Goal: Information Seeking & Learning: Learn about a topic

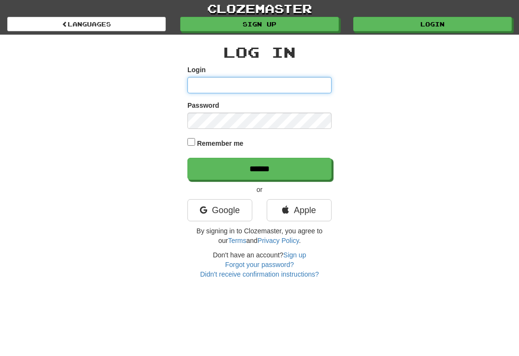
type input "*********"
click at [260, 168] on input "******" at bounding box center [260, 169] width 144 height 22
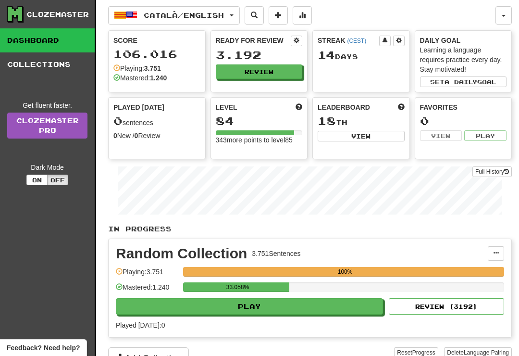
click at [312, 314] on button "Play" at bounding box center [249, 306] width 267 height 16
select select "**"
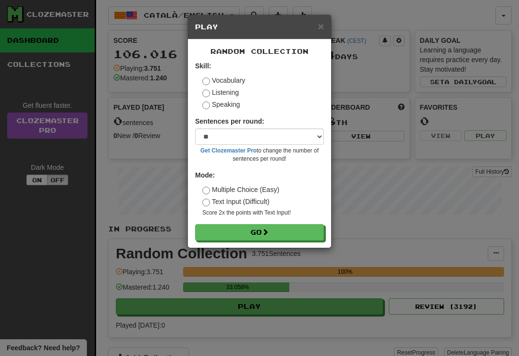
click at [312, 236] on button "Go" at bounding box center [259, 232] width 129 height 16
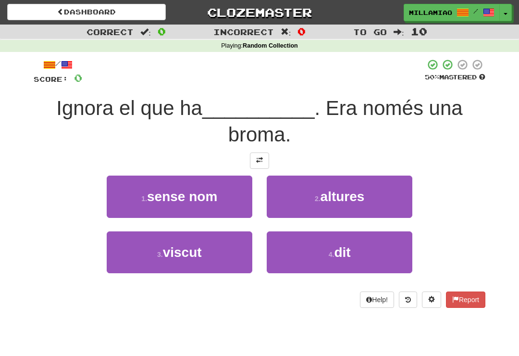
click at [348, 266] on button "4 . dit" at bounding box center [340, 252] width 146 height 42
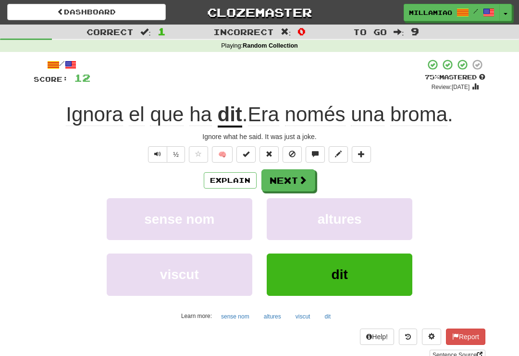
click at [300, 180] on span at bounding box center [303, 180] width 9 height 9
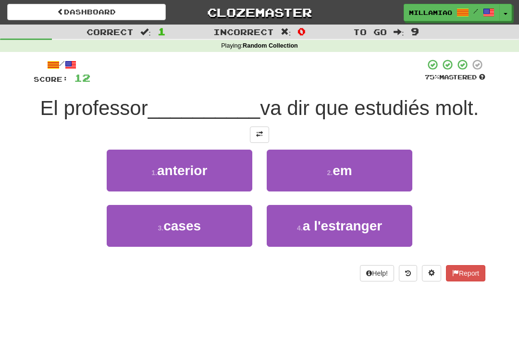
click at [350, 178] on button "2 . em" at bounding box center [340, 171] width 146 height 42
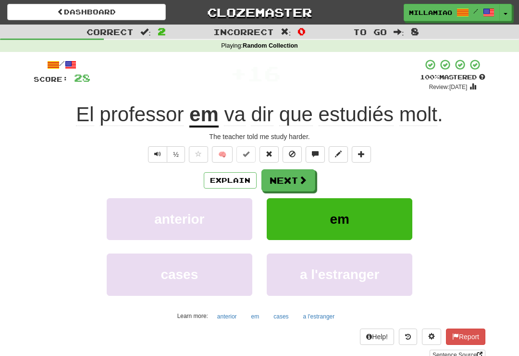
click at [300, 179] on span at bounding box center [303, 180] width 9 height 9
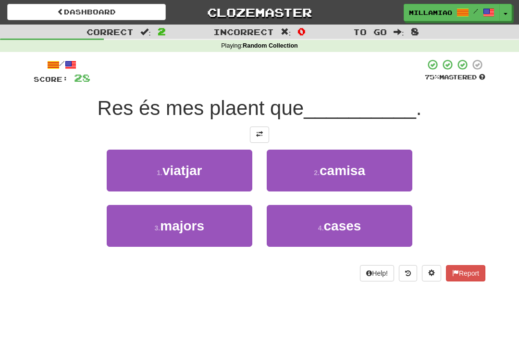
click at [228, 181] on button "1 . viatjar" at bounding box center [180, 171] width 146 height 42
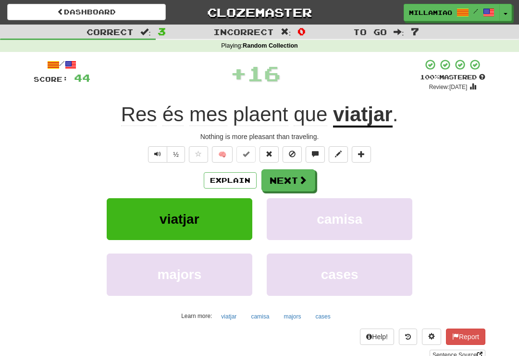
click at [299, 178] on span at bounding box center [303, 180] width 9 height 9
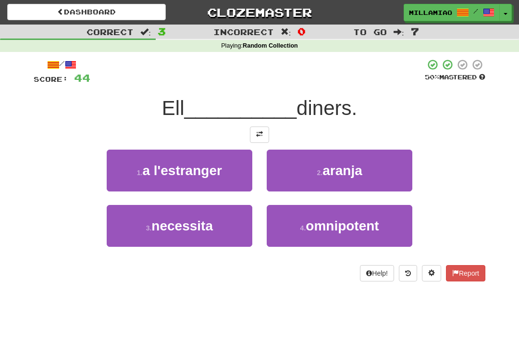
click at [220, 233] on button "3 . necessita" at bounding box center [180, 226] width 146 height 42
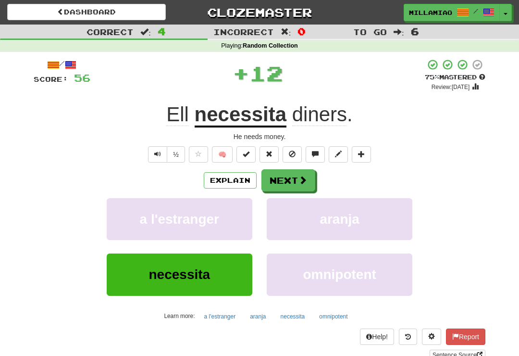
click at [291, 178] on button "Next" at bounding box center [289, 180] width 54 height 22
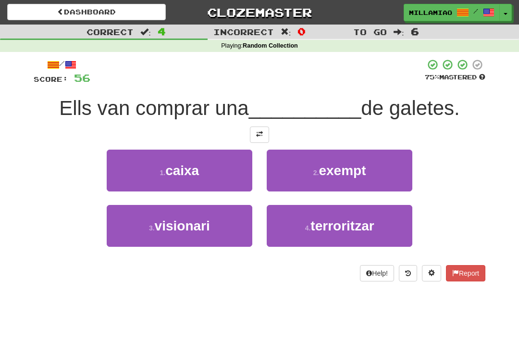
click at [232, 176] on button "1 . caixa" at bounding box center [180, 171] width 146 height 42
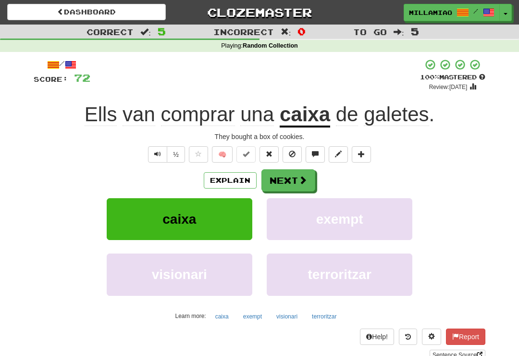
click at [296, 180] on button "Next" at bounding box center [289, 180] width 54 height 22
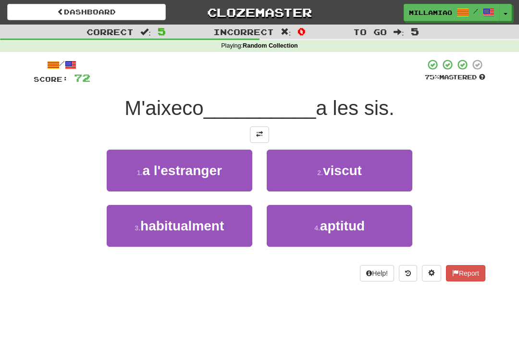
click at [218, 241] on button "3 . habitualment" at bounding box center [180, 226] width 146 height 42
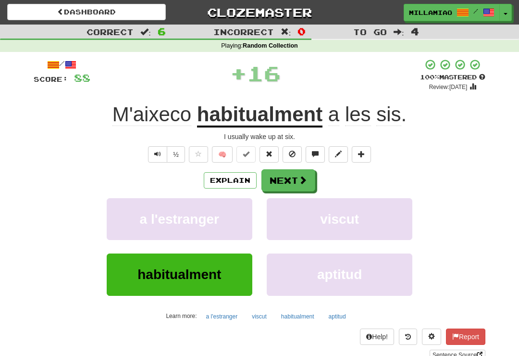
click at [302, 180] on span at bounding box center [303, 180] width 9 height 9
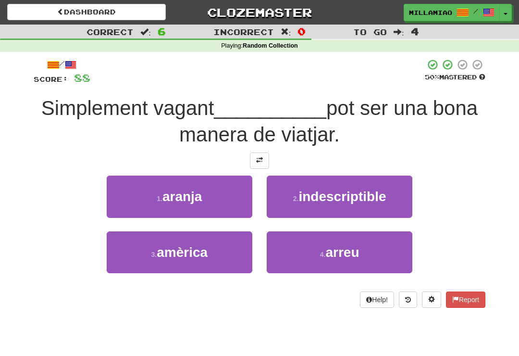
click at [328, 253] on span "arreu" at bounding box center [343, 252] width 34 height 15
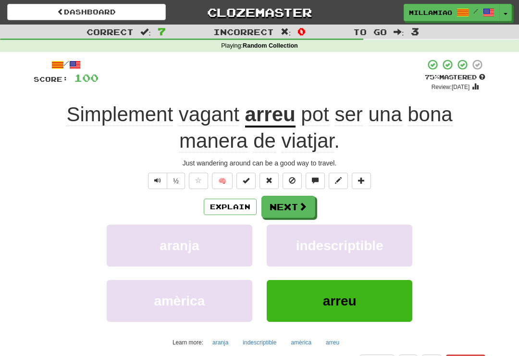
click at [304, 204] on span at bounding box center [303, 206] width 9 height 9
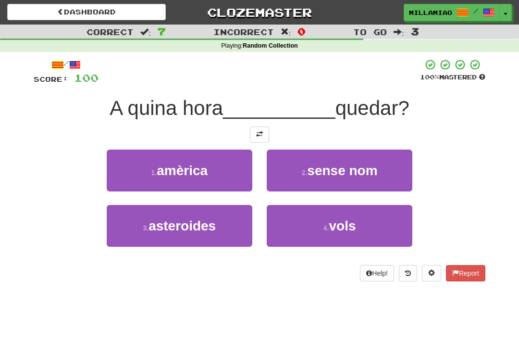
click at [337, 228] on span "vols" at bounding box center [342, 225] width 27 height 15
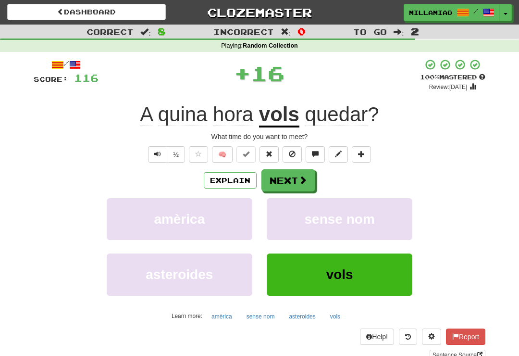
click at [302, 180] on span at bounding box center [303, 180] width 9 height 9
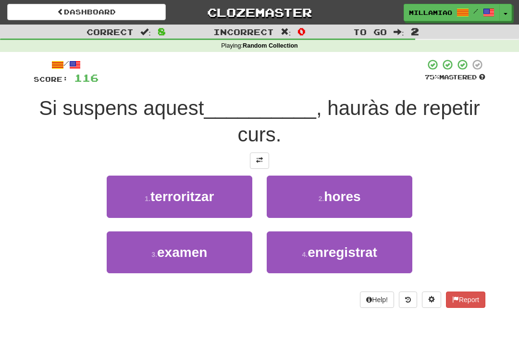
click at [239, 262] on button "3 . examen" at bounding box center [180, 252] width 146 height 42
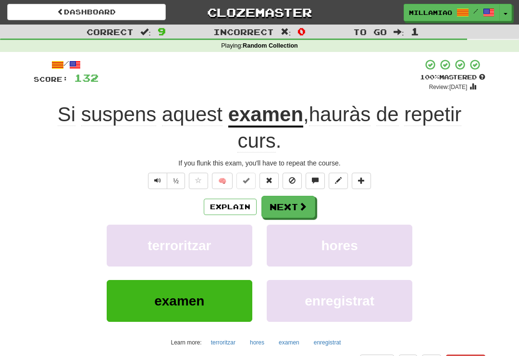
click at [303, 205] on span at bounding box center [303, 206] width 9 height 9
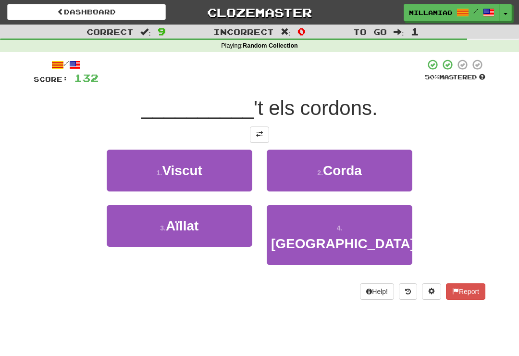
click at [227, 235] on button "3 . Aïllat" at bounding box center [180, 226] width 146 height 42
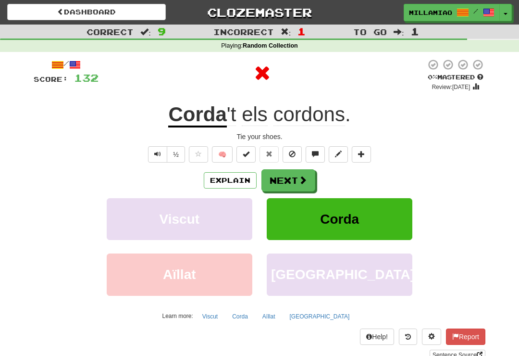
click at [302, 176] on span at bounding box center [303, 180] width 9 height 9
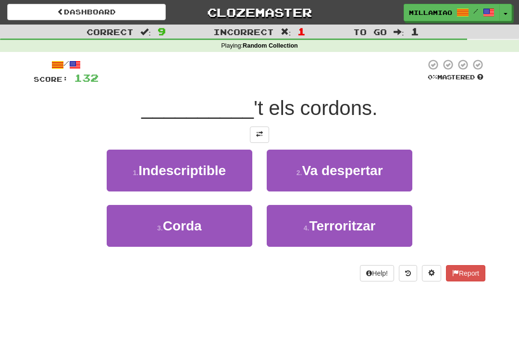
click at [226, 229] on button "3 . Corda" at bounding box center [180, 226] width 146 height 42
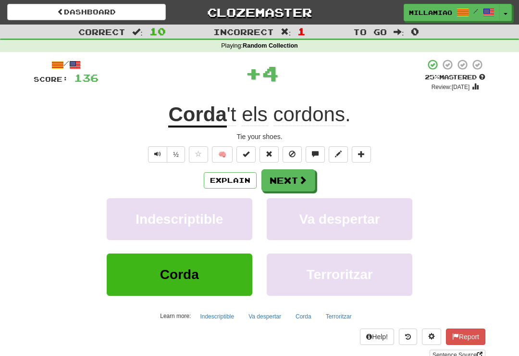
click at [305, 180] on span at bounding box center [303, 180] width 9 height 9
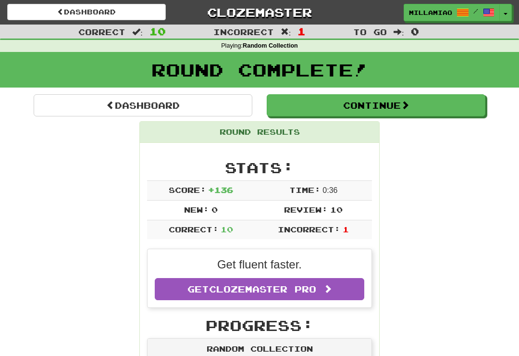
click at [505, 17] on button "Toggle Dropdown" at bounding box center [506, 12] width 13 height 17
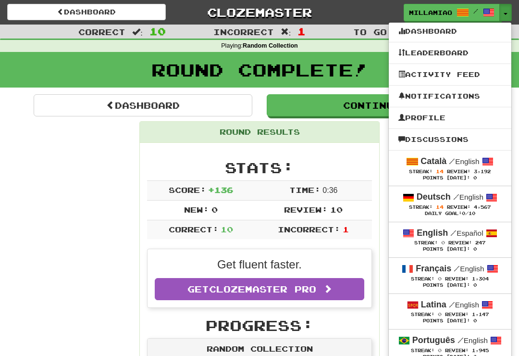
click at [456, 202] on div "Deutsch / English" at bounding box center [450, 197] width 103 height 13
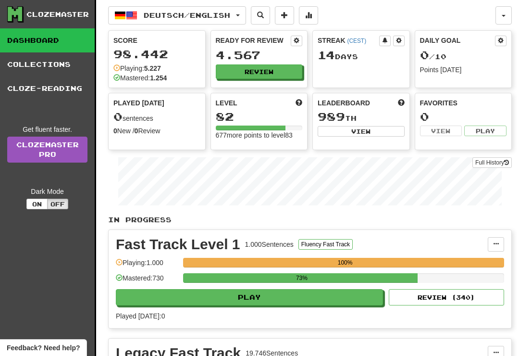
click at [365, 291] on button "Play" at bounding box center [249, 297] width 267 height 16
select select "**"
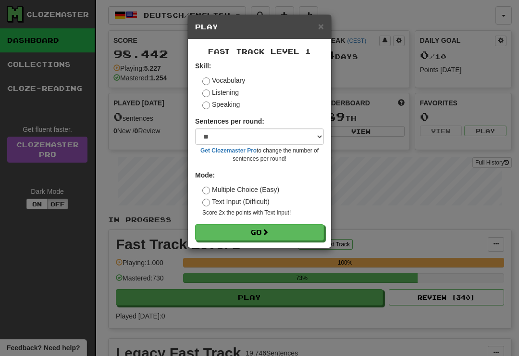
click at [311, 234] on button "Go" at bounding box center [259, 232] width 129 height 16
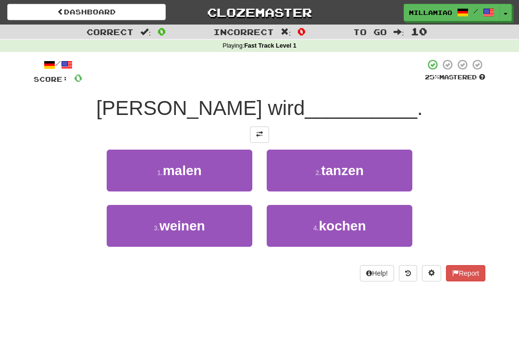
click at [349, 237] on button "4 . kochen" at bounding box center [340, 226] width 146 height 42
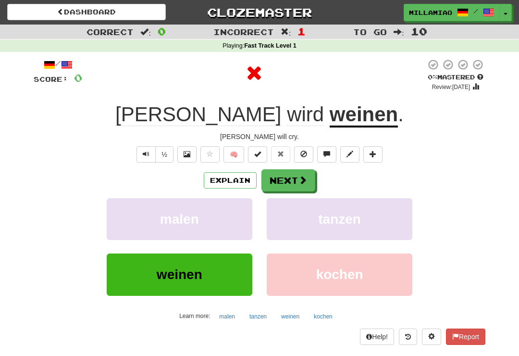
click at [302, 179] on span at bounding box center [303, 180] width 9 height 9
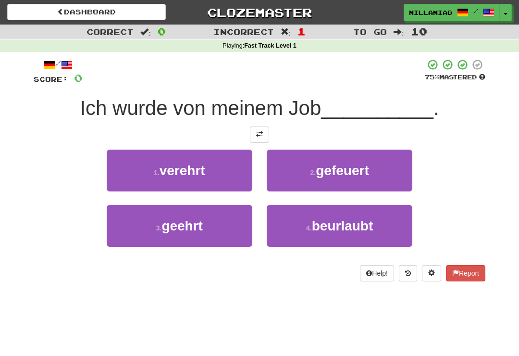
click at [374, 175] on button "2 . gefeuert" at bounding box center [340, 171] width 146 height 42
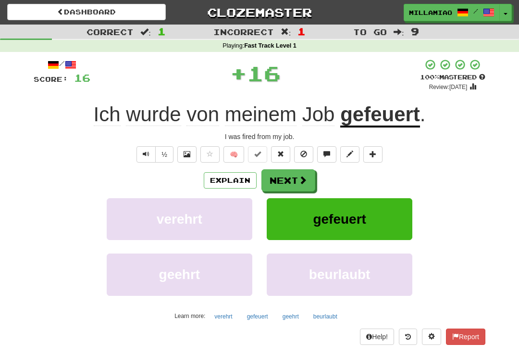
click at [303, 179] on span at bounding box center [303, 180] width 9 height 9
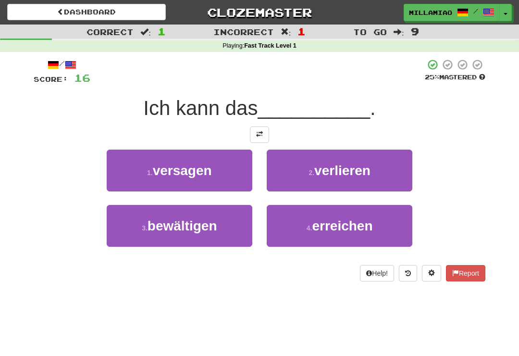
click at [347, 232] on span "erreichen" at bounding box center [342, 225] width 61 height 15
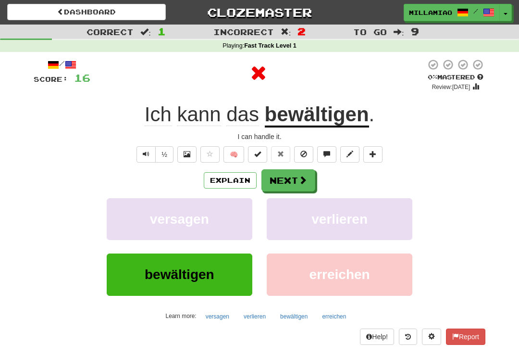
click at [301, 177] on span at bounding box center [303, 180] width 9 height 9
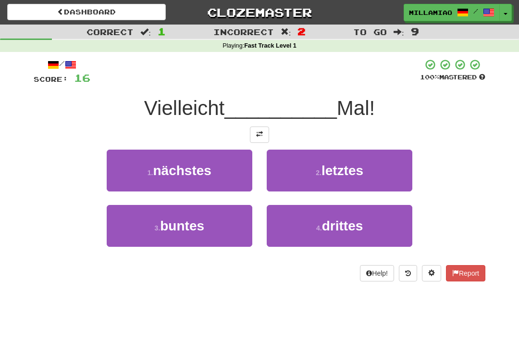
click at [239, 177] on button "1 . nächstes" at bounding box center [180, 171] width 146 height 42
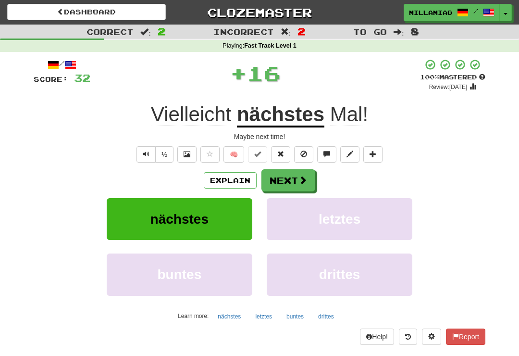
click at [313, 177] on button "Next" at bounding box center [289, 180] width 54 height 22
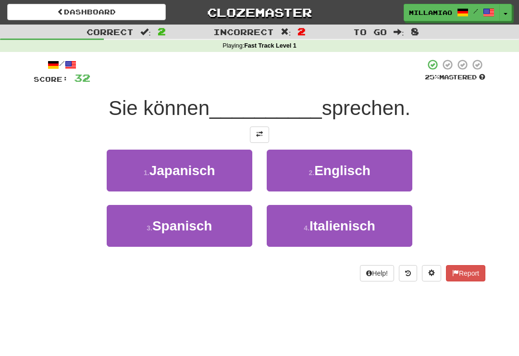
click at [344, 230] on span "Italienisch" at bounding box center [343, 225] width 66 height 15
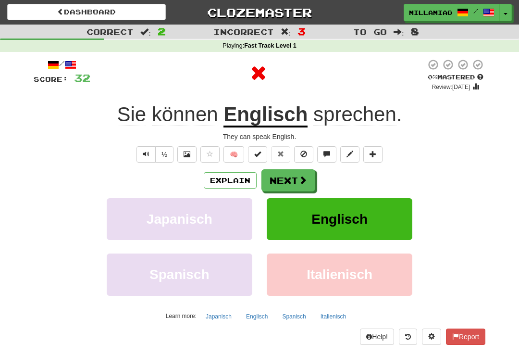
click at [309, 180] on button "Next" at bounding box center [289, 180] width 54 height 22
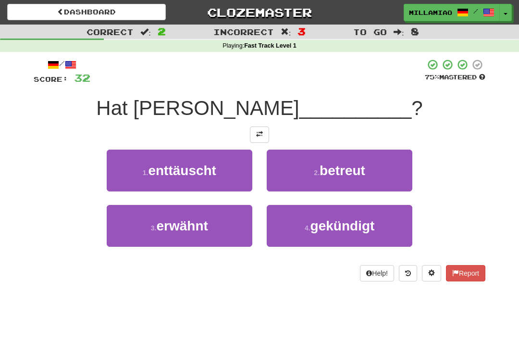
click at [383, 179] on button "2 . betreut" at bounding box center [340, 171] width 146 height 42
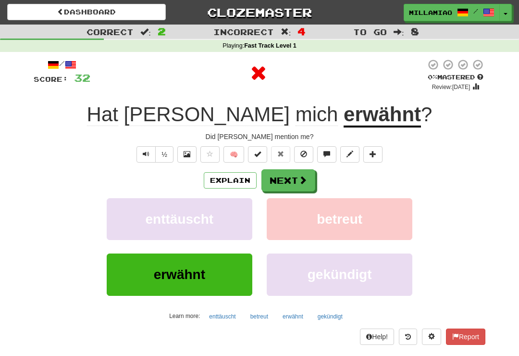
click at [302, 181] on span at bounding box center [303, 180] width 9 height 9
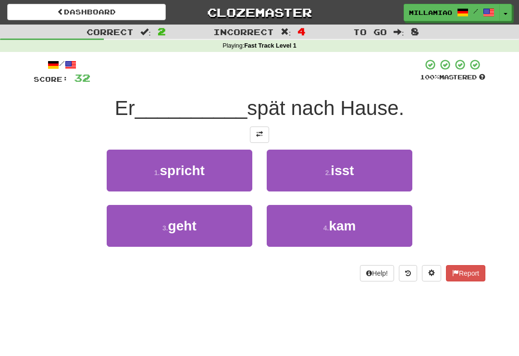
click at [359, 235] on button "4 . kam" at bounding box center [340, 226] width 146 height 42
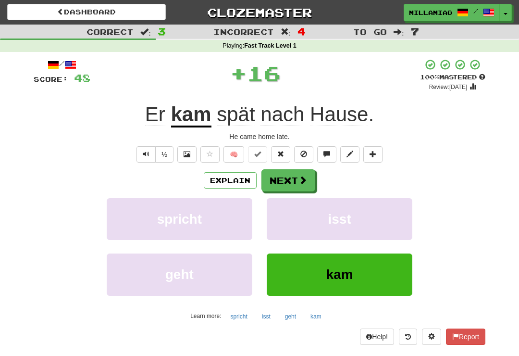
click at [305, 178] on span at bounding box center [303, 180] width 9 height 9
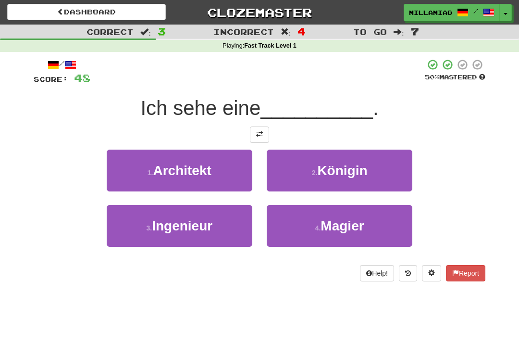
click at [376, 180] on button "2 . Königin" at bounding box center [340, 171] width 146 height 42
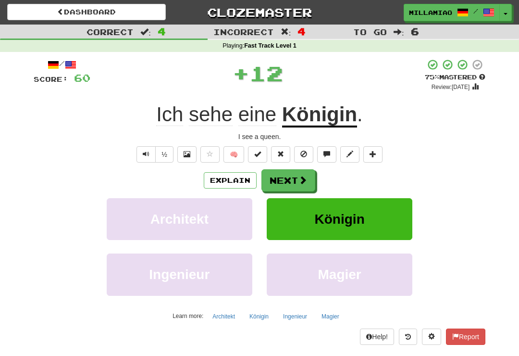
click at [307, 181] on span at bounding box center [303, 180] width 9 height 9
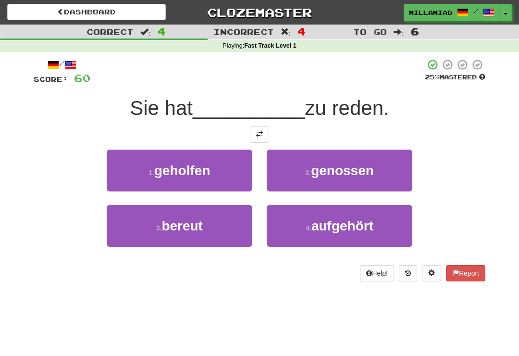
click at [369, 224] on span "aufgehört" at bounding box center [343, 225] width 62 height 15
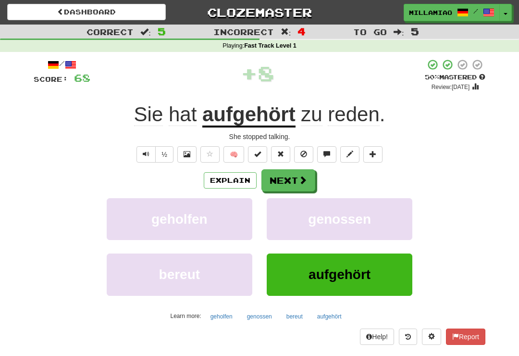
click at [310, 179] on button "Next" at bounding box center [289, 180] width 54 height 22
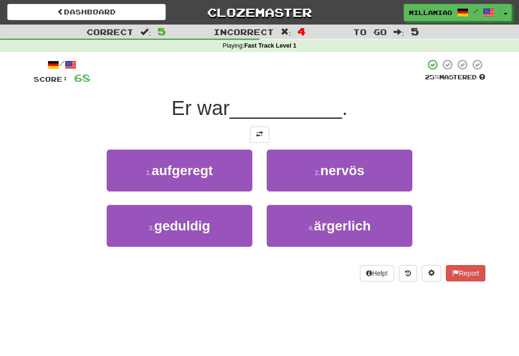
click at [378, 178] on button "2 . nervös" at bounding box center [340, 171] width 146 height 42
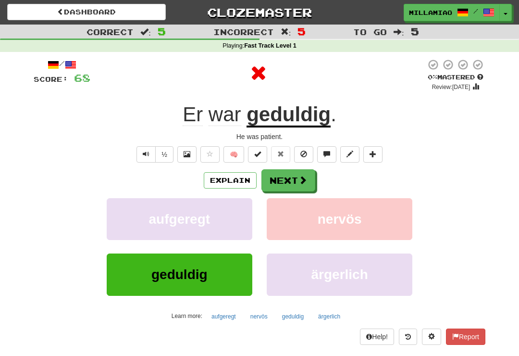
click at [303, 182] on span at bounding box center [303, 180] width 9 height 9
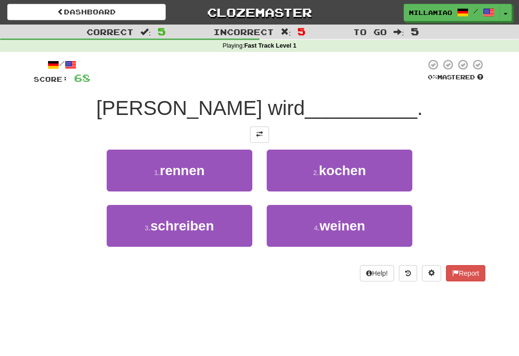
click at [362, 230] on span "weinen" at bounding box center [343, 225] width 46 height 15
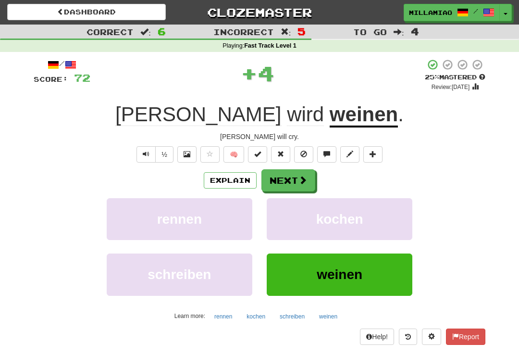
click at [307, 183] on span at bounding box center [303, 180] width 9 height 9
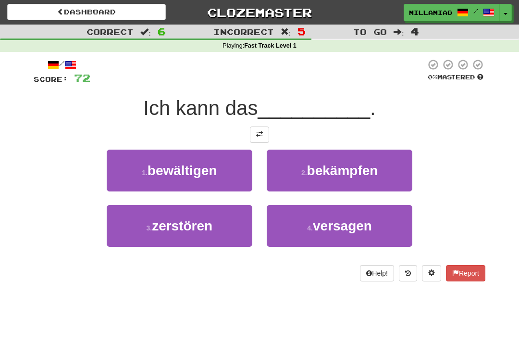
click at [237, 179] on button "1 . bewältigen" at bounding box center [180, 171] width 146 height 42
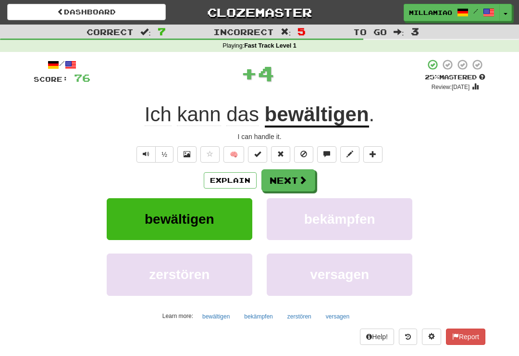
click at [299, 177] on span at bounding box center [303, 180] width 9 height 9
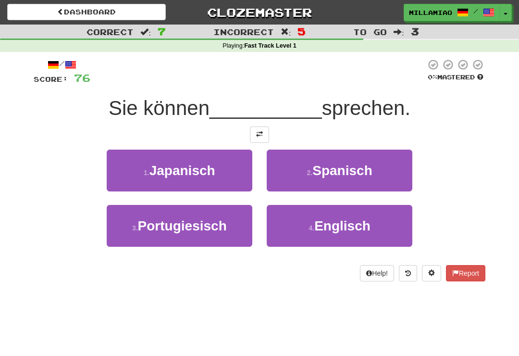
click at [366, 232] on span "Englisch" at bounding box center [343, 225] width 56 height 15
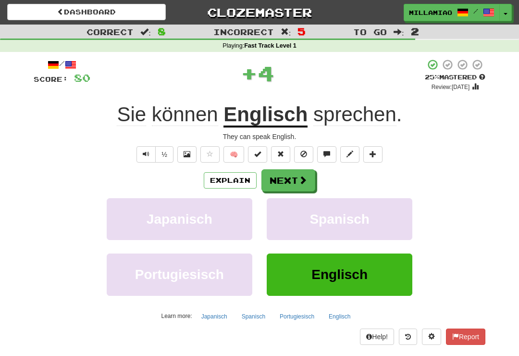
click at [301, 186] on button "Next" at bounding box center [289, 180] width 54 height 22
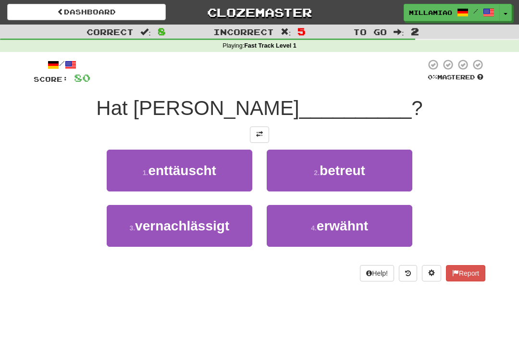
click at [365, 232] on span "erwähnt" at bounding box center [342, 225] width 51 height 15
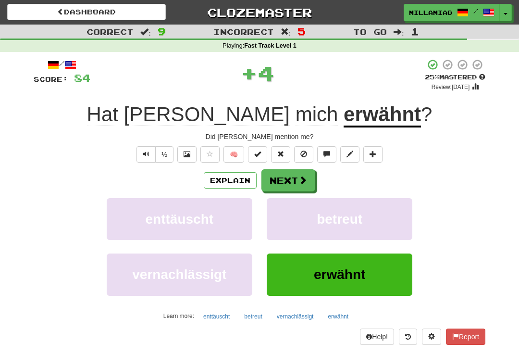
click at [303, 181] on span at bounding box center [303, 180] width 9 height 9
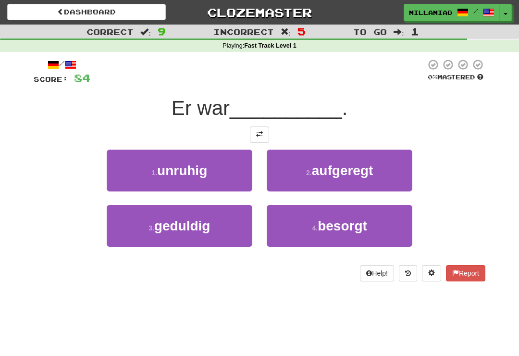
click at [230, 233] on button "3 . geduldig" at bounding box center [180, 226] width 146 height 42
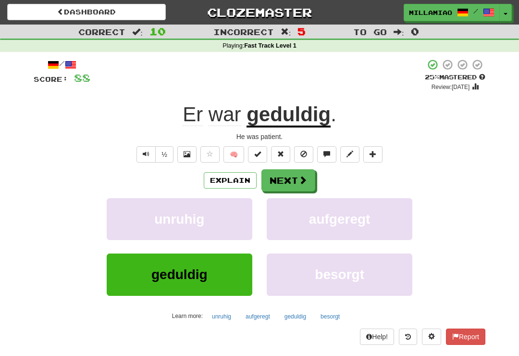
click at [302, 182] on span at bounding box center [303, 180] width 9 height 9
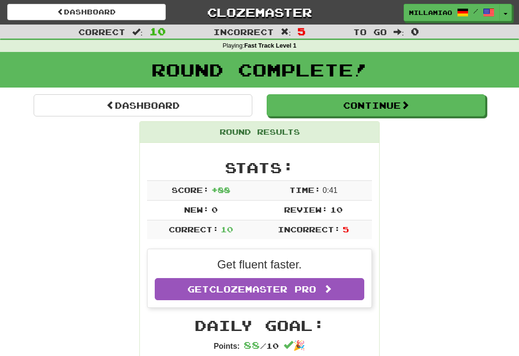
click at [502, 14] on button "Toggle Dropdown" at bounding box center [506, 12] width 13 height 17
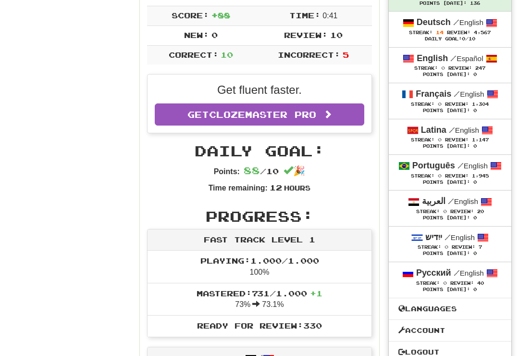
scroll to position [177, 0]
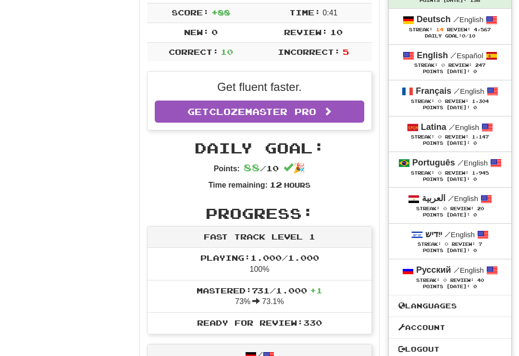
click at [454, 271] on div "Русский / English" at bounding box center [450, 271] width 103 height 13
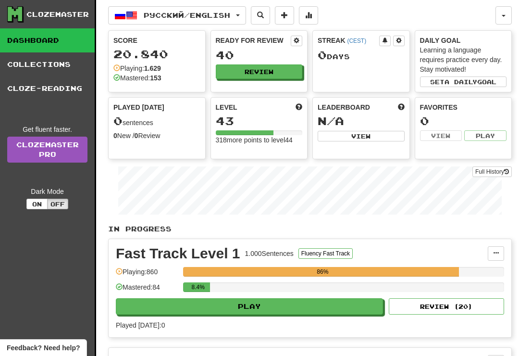
click at [316, 304] on button "Play" at bounding box center [249, 306] width 267 height 16
select select "**"
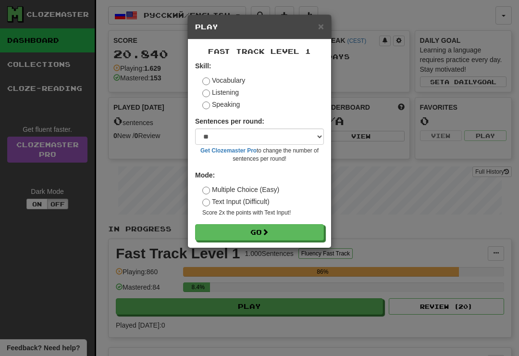
click at [300, 232] on button "Go" at bounding box center [259, 232] width 129 height 16
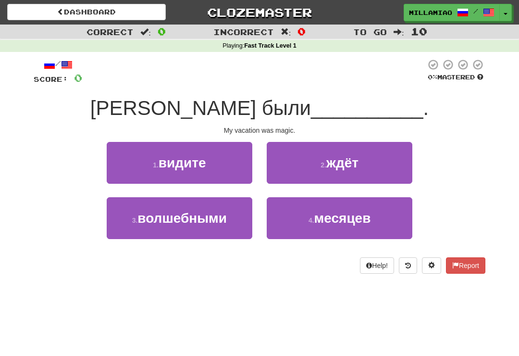
click at [367, 220] on span "месяцев" at bounding box center [343, 218] width 57 height 15
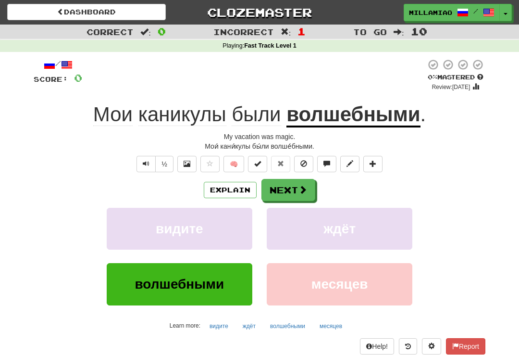
click at [508, 13] on span "button" at bounding box center [506, 14] width 4 height 2
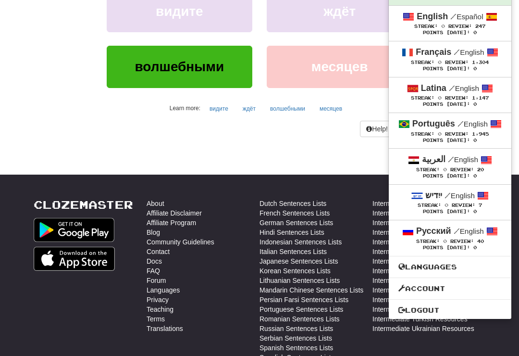
scroll to position [217, 0]
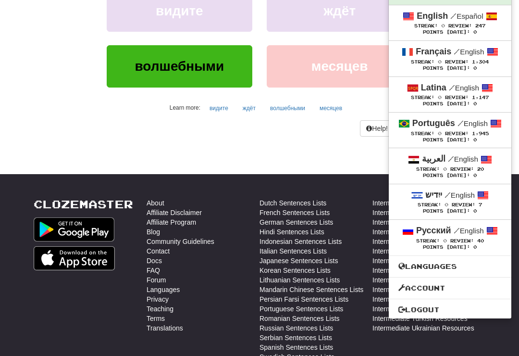
click at [477, 162] on div "العربية / English" at bounding box center [450, 159] width 103 height 13
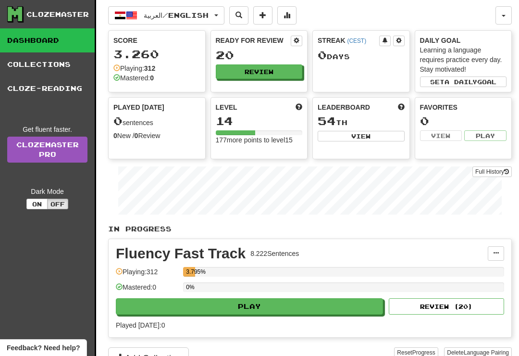
click at [318, 311] on button "Play" at bounding box center [249, 306] width 267 height 16
select select "**"
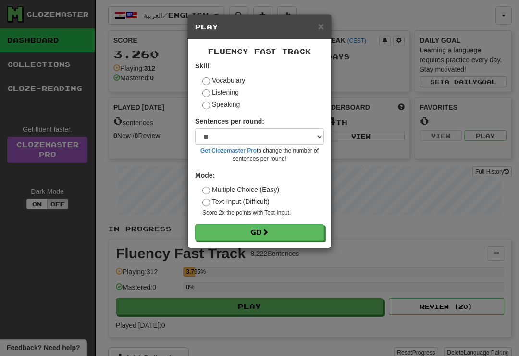
click at [303, 224] on button "Go" at bounding box center [259, 232] width 129 height 16
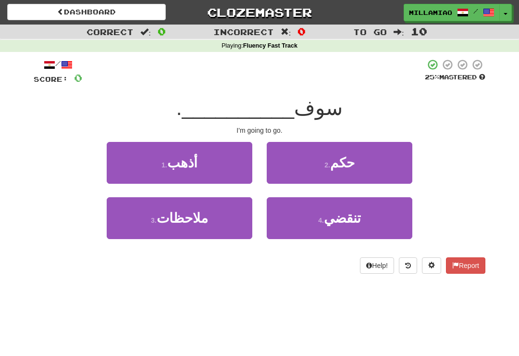
click at [224, 166] on button "1 . أذهب" at bounding box center [180, 163] width 146 height 42
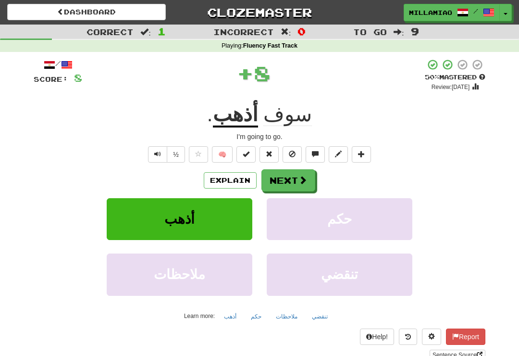
click at [290, 174] on button "Next" at bounding box center [289, 180] width 54 height 22
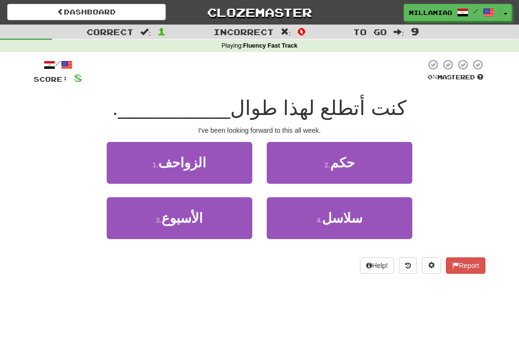
click at [243, 174] on button "1 . الزواحف" at bounding box center [180, 163] width 146 height 42
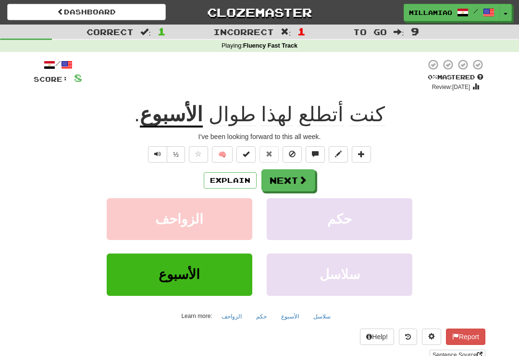
click at [297, 180] on button "Next" at bounding box center [289, 180] width 54 height 22
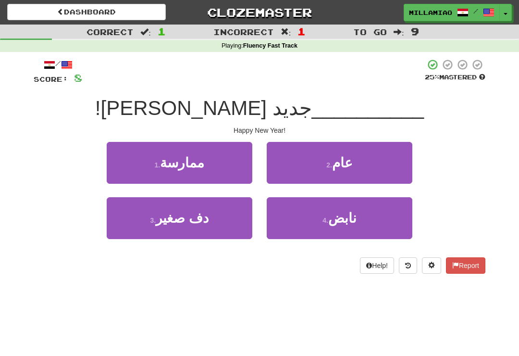
click at [361, 223] on button "4 . نابض" at bounding box center [340, 218] width 146 height 42
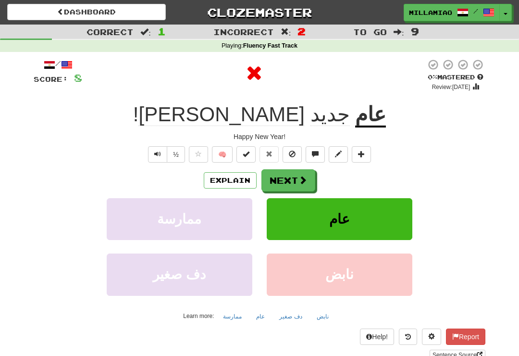
click at [294, 179] on button "Next" at bounding box center [289, 180] width 54 height 22
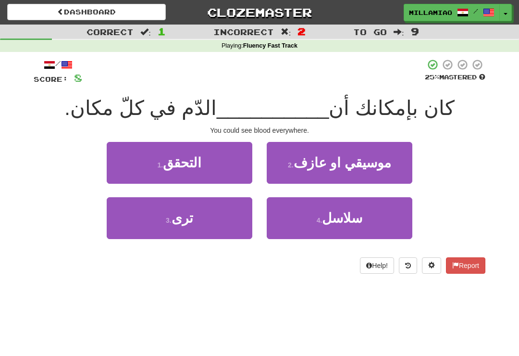
click at [241, 220] on button "3 . ترى" at bounding box center [180, 218] width 146 height 42
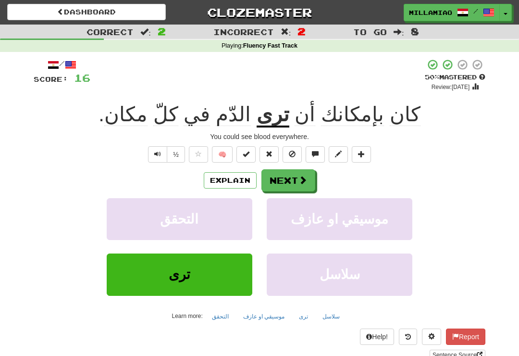
click at [300, 180] on span at bounding box center [303, 180] width 9 height 9
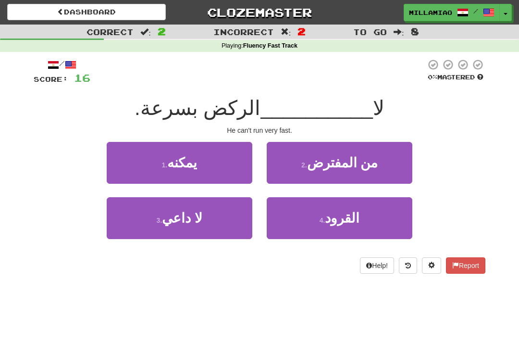
click at [354, 224] on span "القرود" at bounding box center [342, 218] width 35 height 15
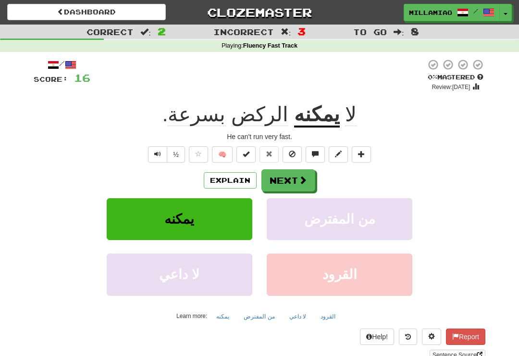
click at [302, 179] on span at bounding box center [303, 180] width 9 height 9
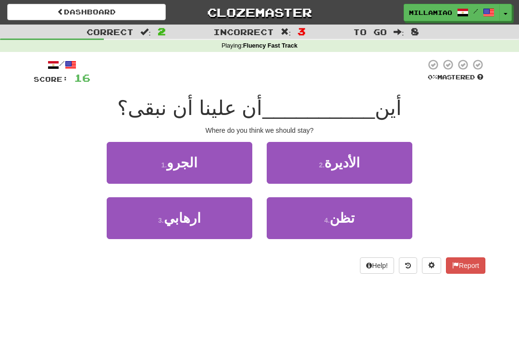
click at [236, 172] on button "1 . الجرو" at bounding box center [180, 163] width 146 height 42
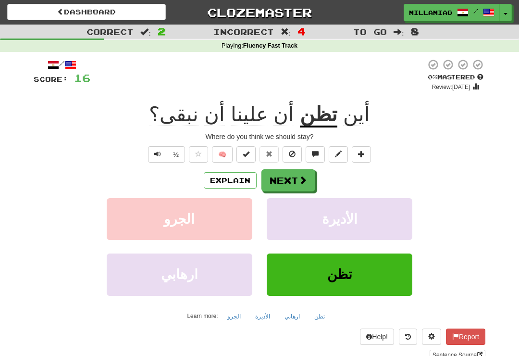
click at [303, 178] on span at bounding box center [303, 180] width 9 height 9
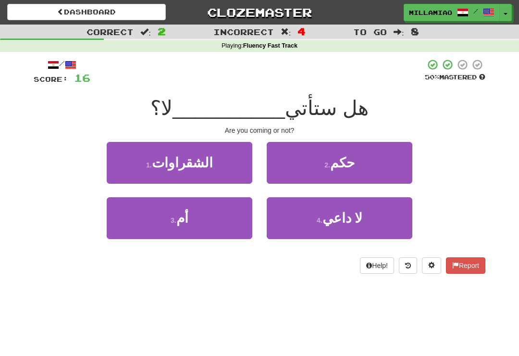
click at [230, 225] on button "3 . أم" at bounding box center [180, 218] width 146 height 42
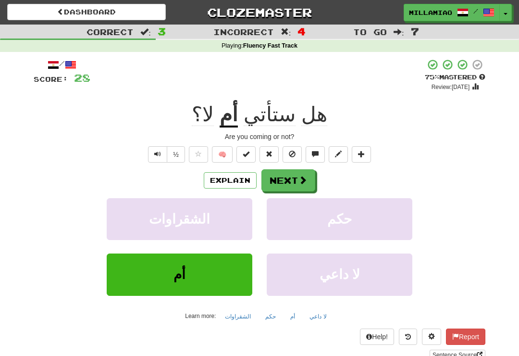
click at [307, 178] on span at bounding box center [303, 180] width 9 height 9
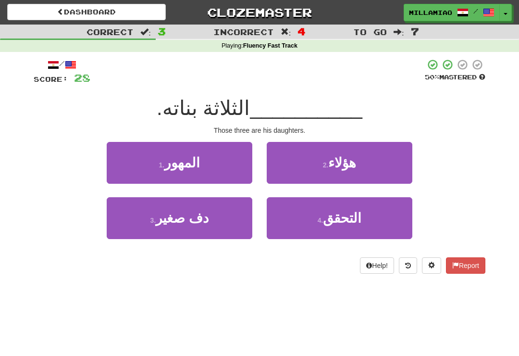
click at [243, 171] on button "1 . المهور" at bounding box center [180, 163] width 146 height 42
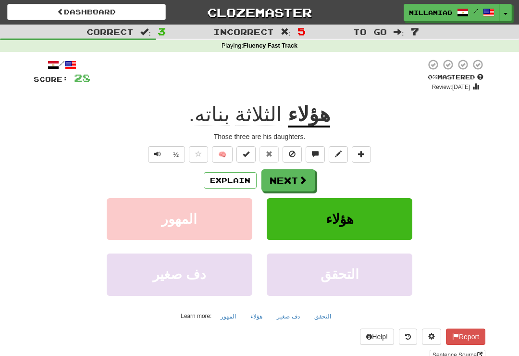
click at [298, 178] on button "Next" at bounding box center [289, 180] width 54 height 22
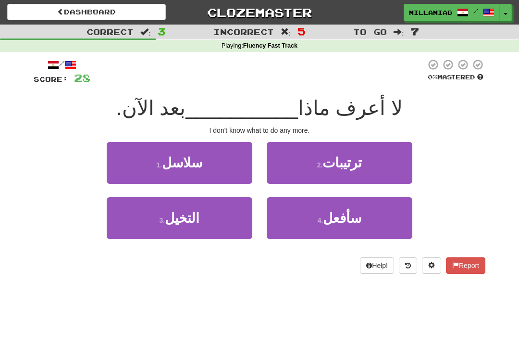
click at [346, 224] on span "سأفعل" at bounding box center [342, 218] width 38 height 15
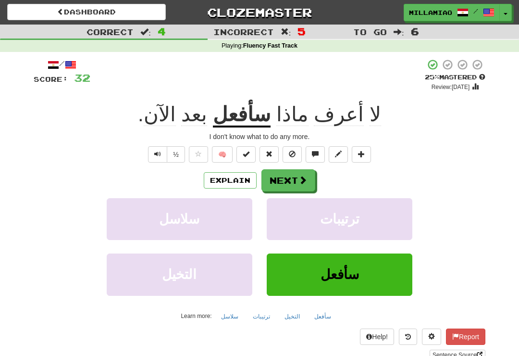
click at [303, 177] on span at bounding box center [303, 180] width 9 height 9
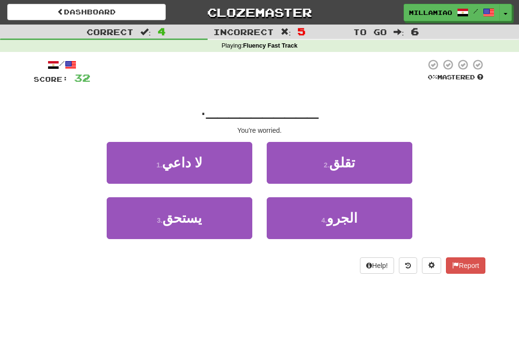
click at [345, 225] on span "الجرو" at bounding box center [342, 218] width 31 height 15
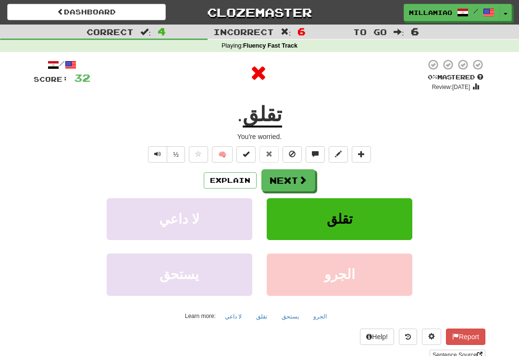
click at [293, 181] on button "Next" at bounding box center [289, 180] width 54 height 22
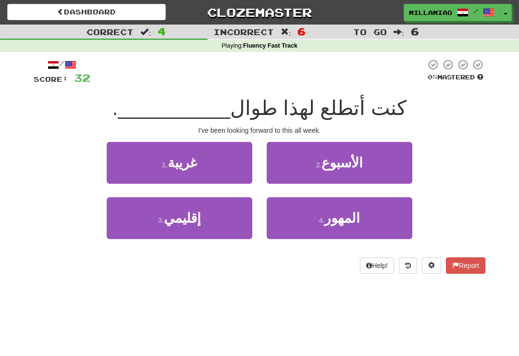
click at [365, 170] on button "2 . الأسبوع" at bounding box center [340, 163] width 146 height 42
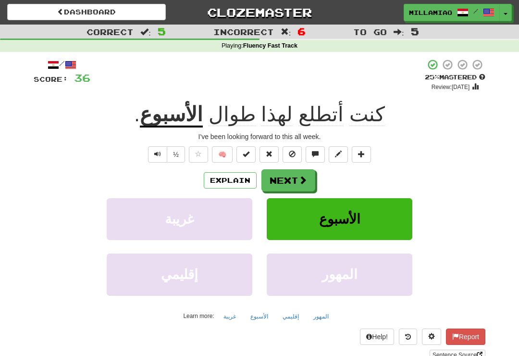
click at [305, 181] on span at bounding box center [303, 180] width 9 height 9
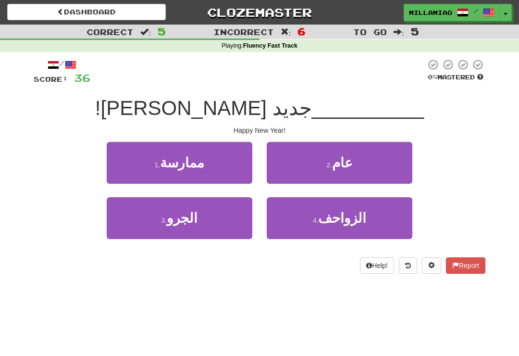
click at [367, 171] on button "2 . عام" at bounding box center [340, 163] width 146 height 42
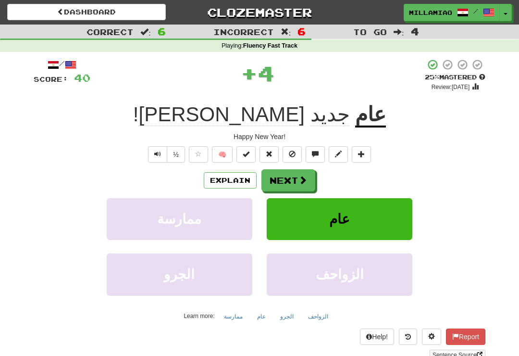
click at [303, 181] on span at bounding box center [303, 180] width 9 height 9
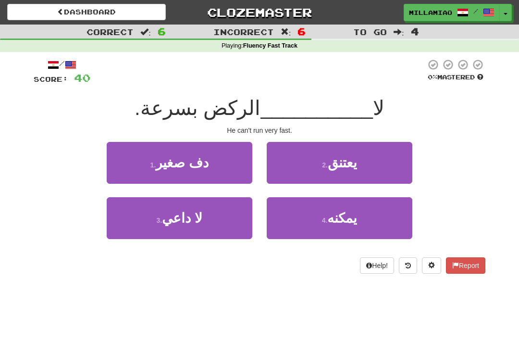
click at [371, 165] on button "2 . يعتنق" at bounding box center [340, 163] width 146 height 42
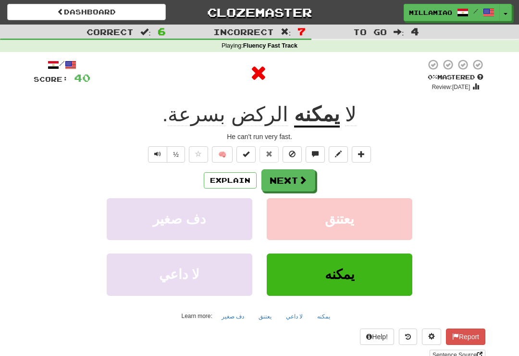
click at [296, 179] on button "Next" at bounding box center [289, 180] width 54 height 22
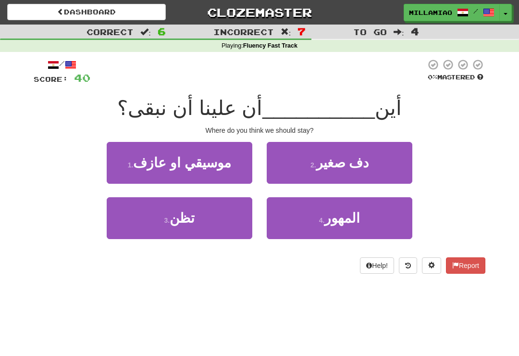
click at [351, 226] on button "4 . المهور" at bounding box center [340, 218] width 146 height 42
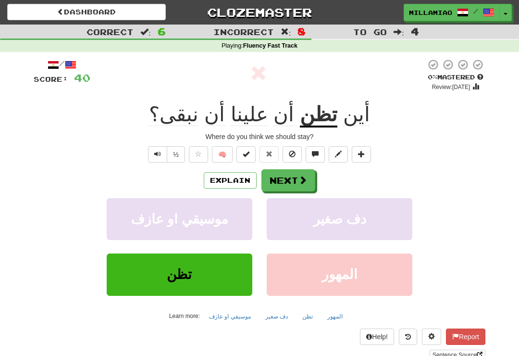
click at [299, 180] on span at bounding box center [303, 180] width 9 height 9
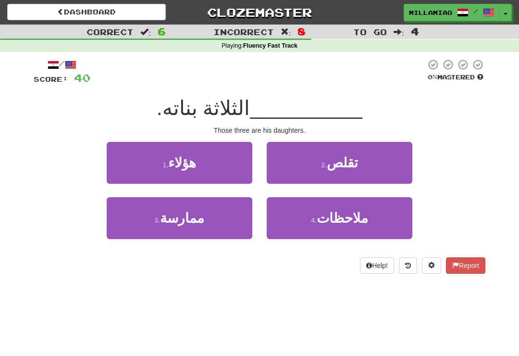
click at [227, 176] on button "1 . هؤلاء" at bounding box center [180, 163] width 146 height 42
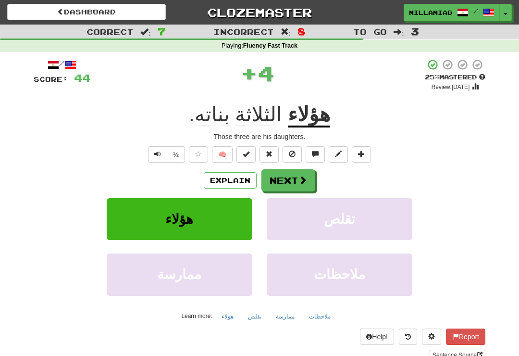
click at [303, 179] on span at bounding box center [303, 180] width 9 height 9
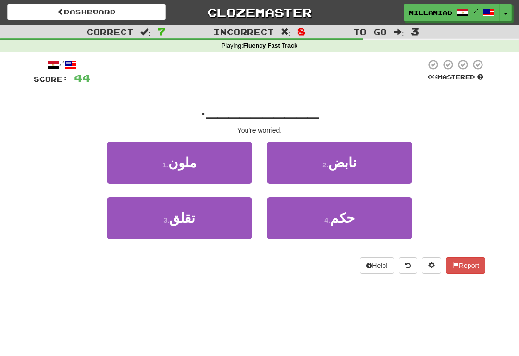
click at [230, 172] on button "1 . ملون" at bounding box center [180, 163] width 146 height 42
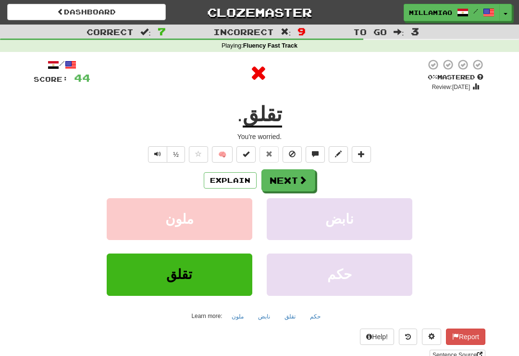
click at [307, 176] on span at bounding box center [303, 180] width 9 height 9
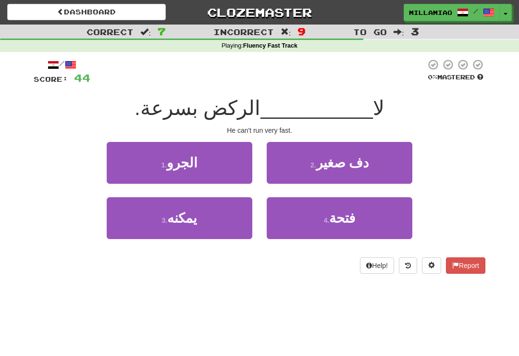
click at [234, 222] on button "3 . يمكنه" at bounding box center [180, 218] width 146 height 42
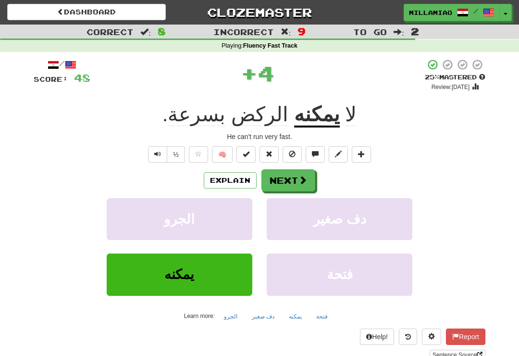
click at [305, 181] on span at bounding box center [303, 180] width 9 height 9
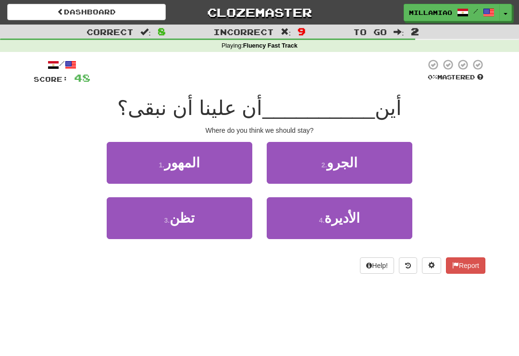
click at [223, 230] on button "3 . تظن" at bounding box center [180, 218] width 146 height 42
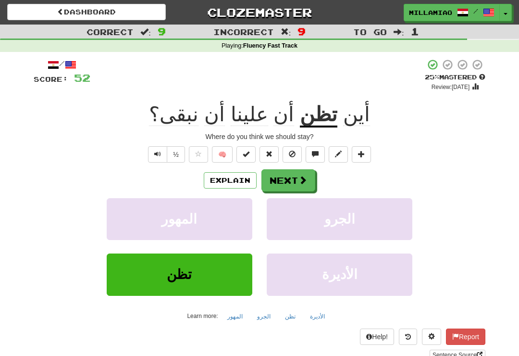
click at [295, 180] on button "Next" at bounding box center [289, 180] width 54 height 22
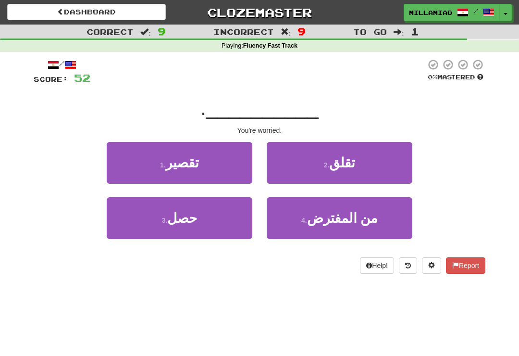
click at [351, 177] on button "2 . تقلق" at bounding box center [340, 163] width 146 height 42
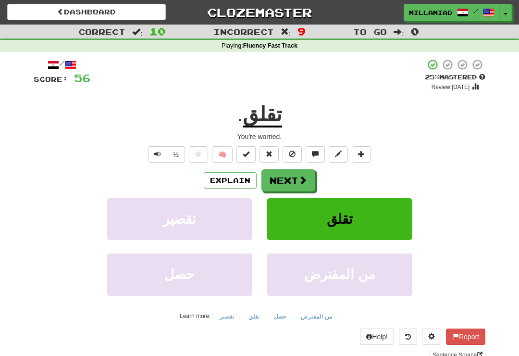
click at [299, 183] on span at bounding box center [303, 180] width 9 height 9
